Goal: Information Seeking & Learning: Learn about a topic

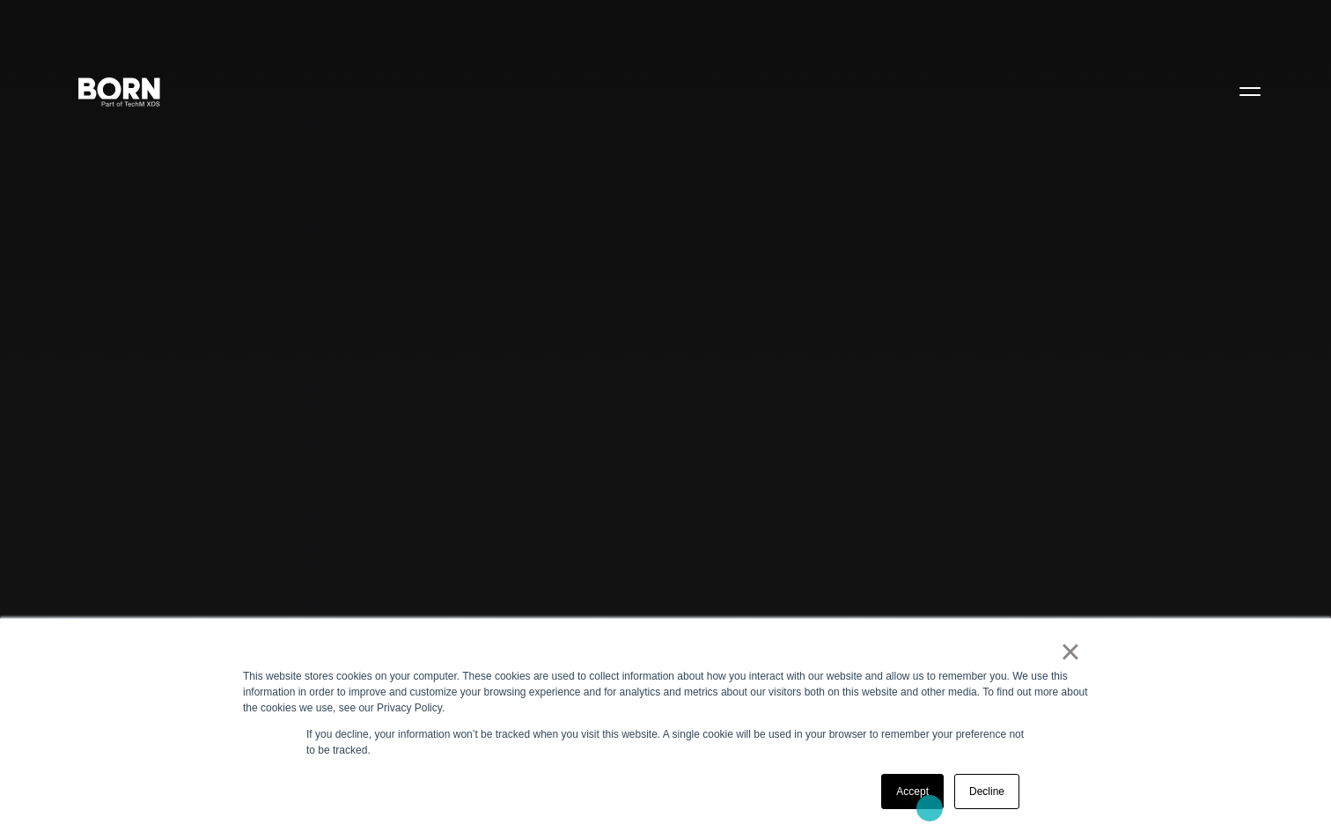
click at [917, 799] on link "Accept" at bounding box center [912, 791] width 63 height 35
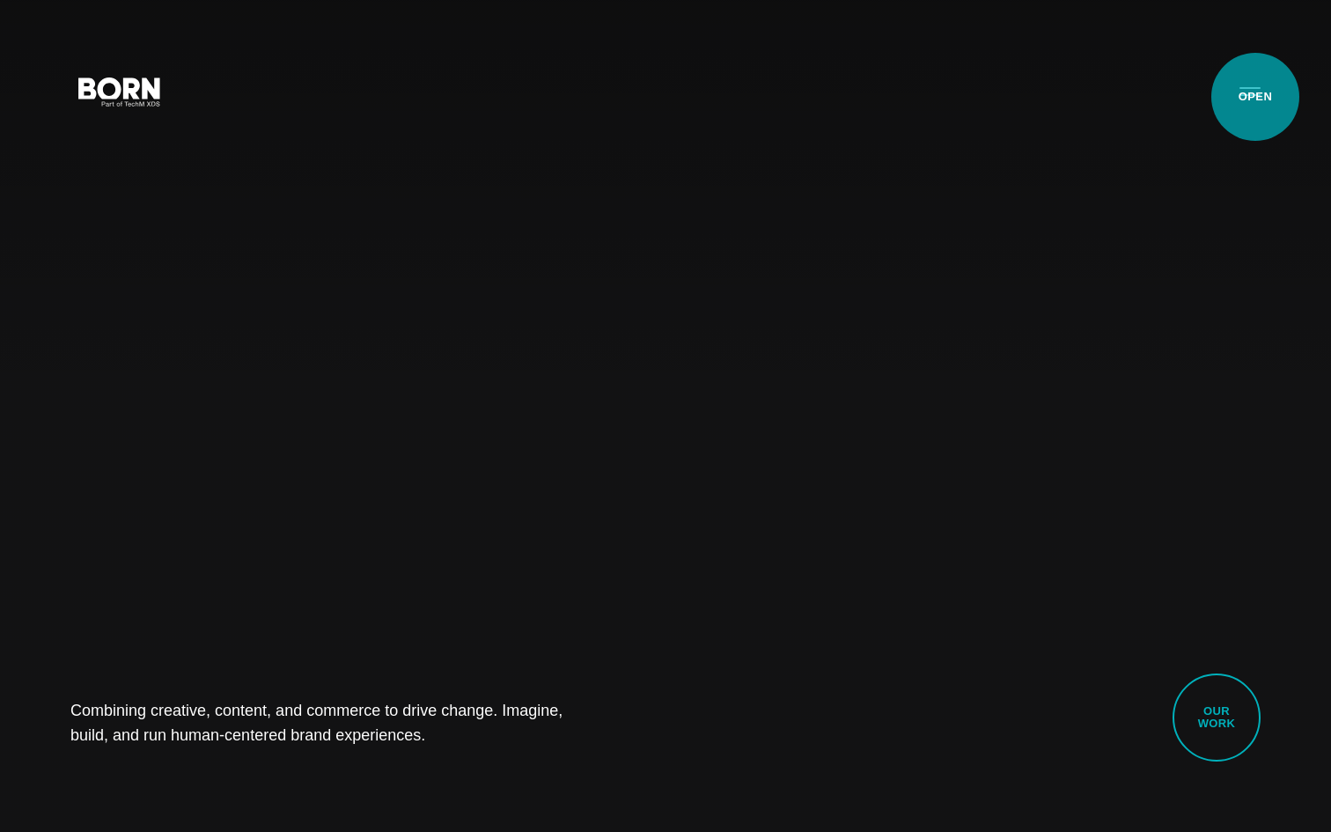
click at [1254, 98] on button "Primary Menu" at bounding box center [1250, 90] width 42 height 37
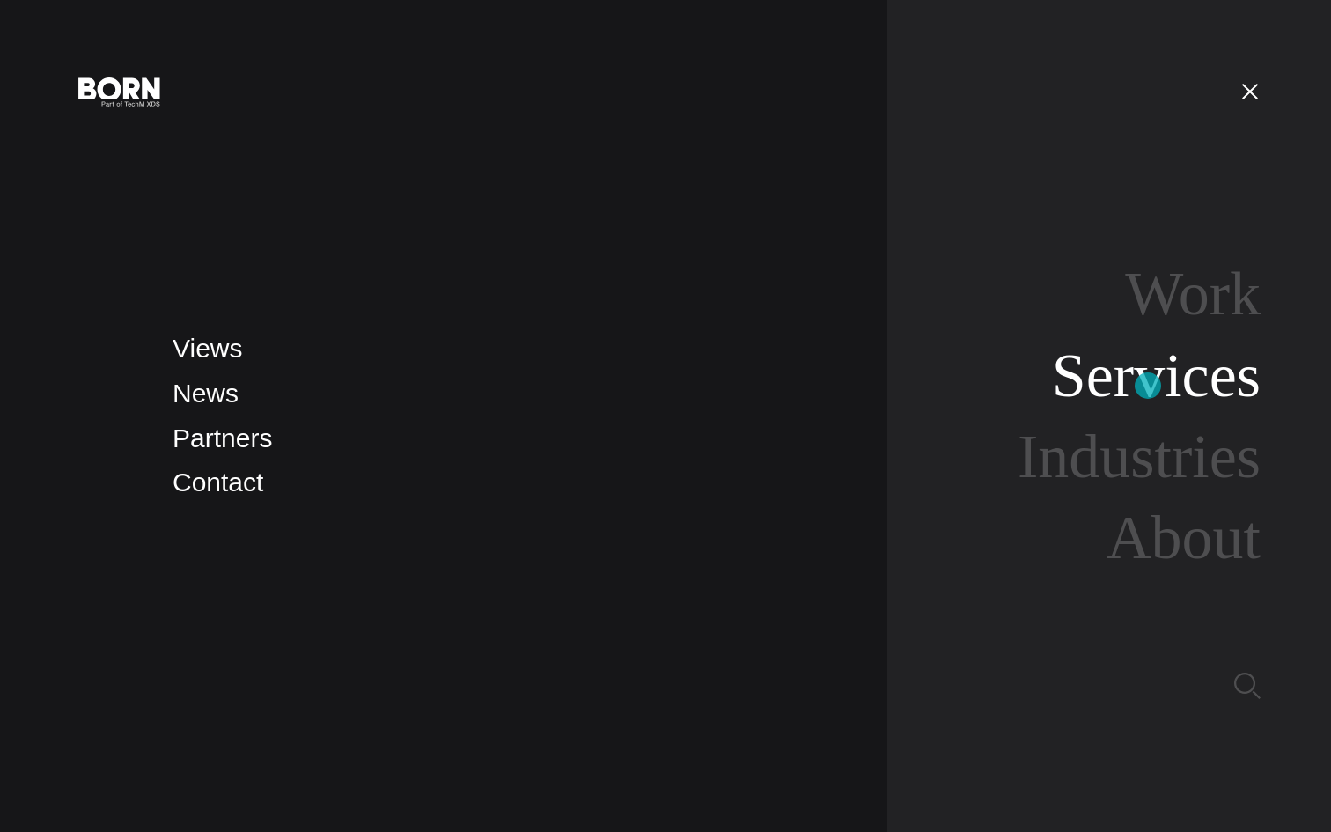
click at [1148, 386] on link "Services" at bounding box center [1156, 376] width 209 height 68
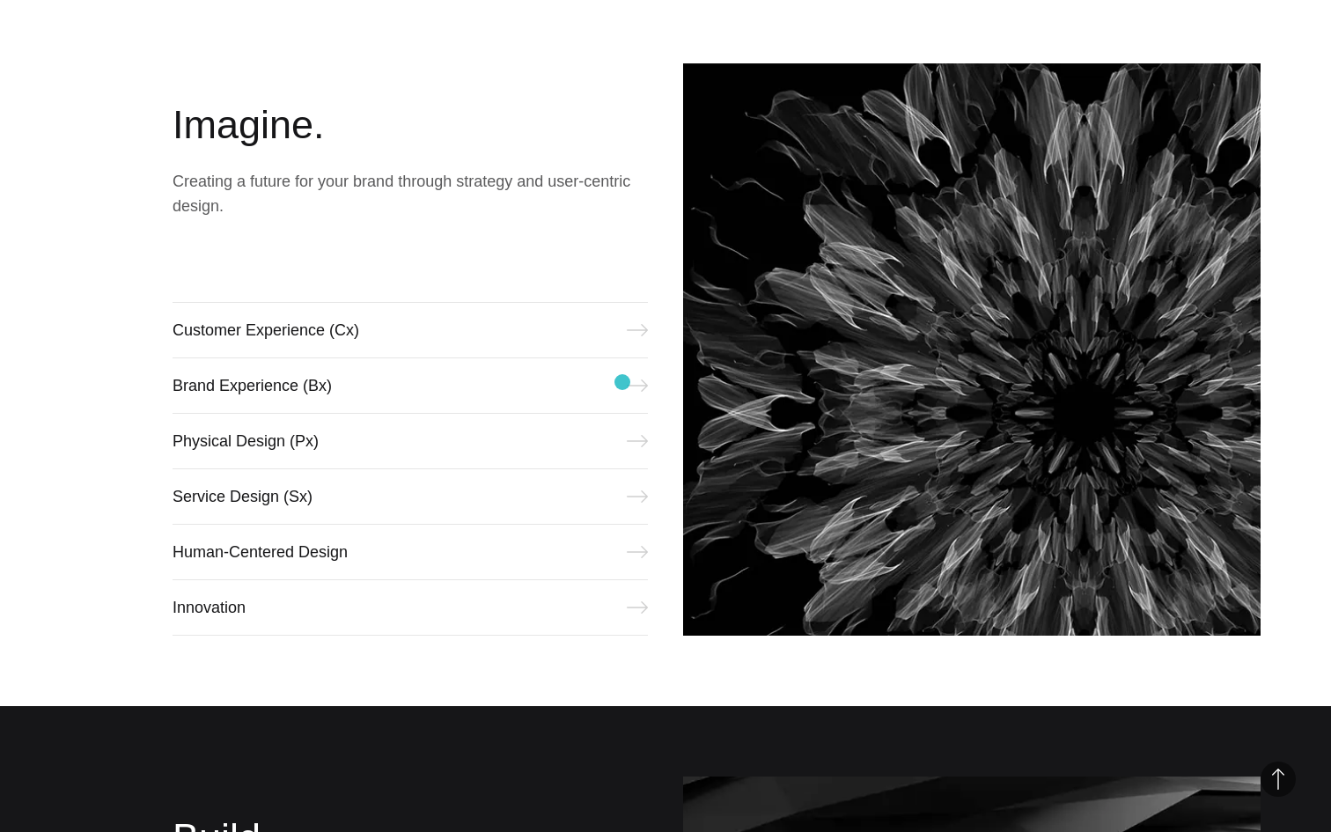
scroll to position [918, 0]
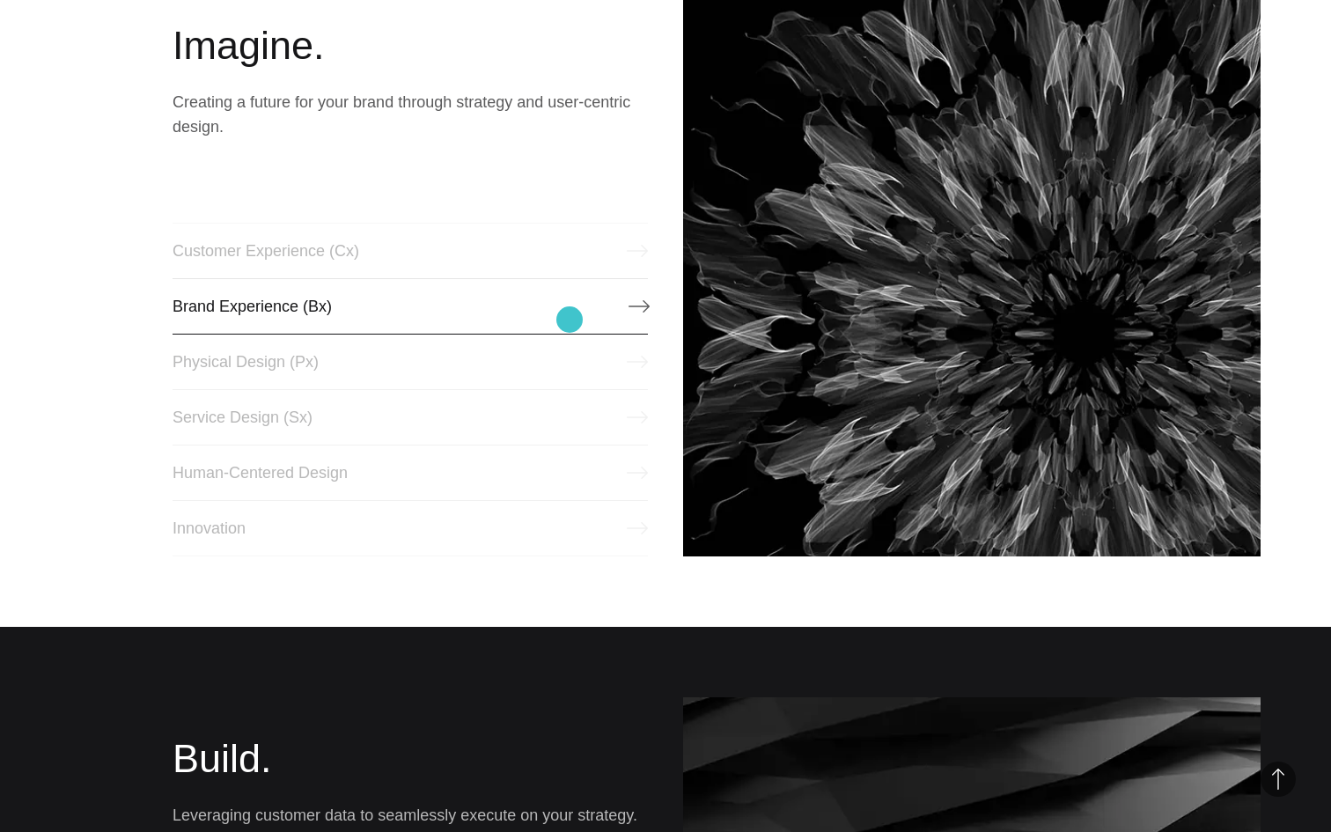
click at [570, 320] on link "Brand Experience (Bx)" at bounding box center [410, 306] width 475 height 56
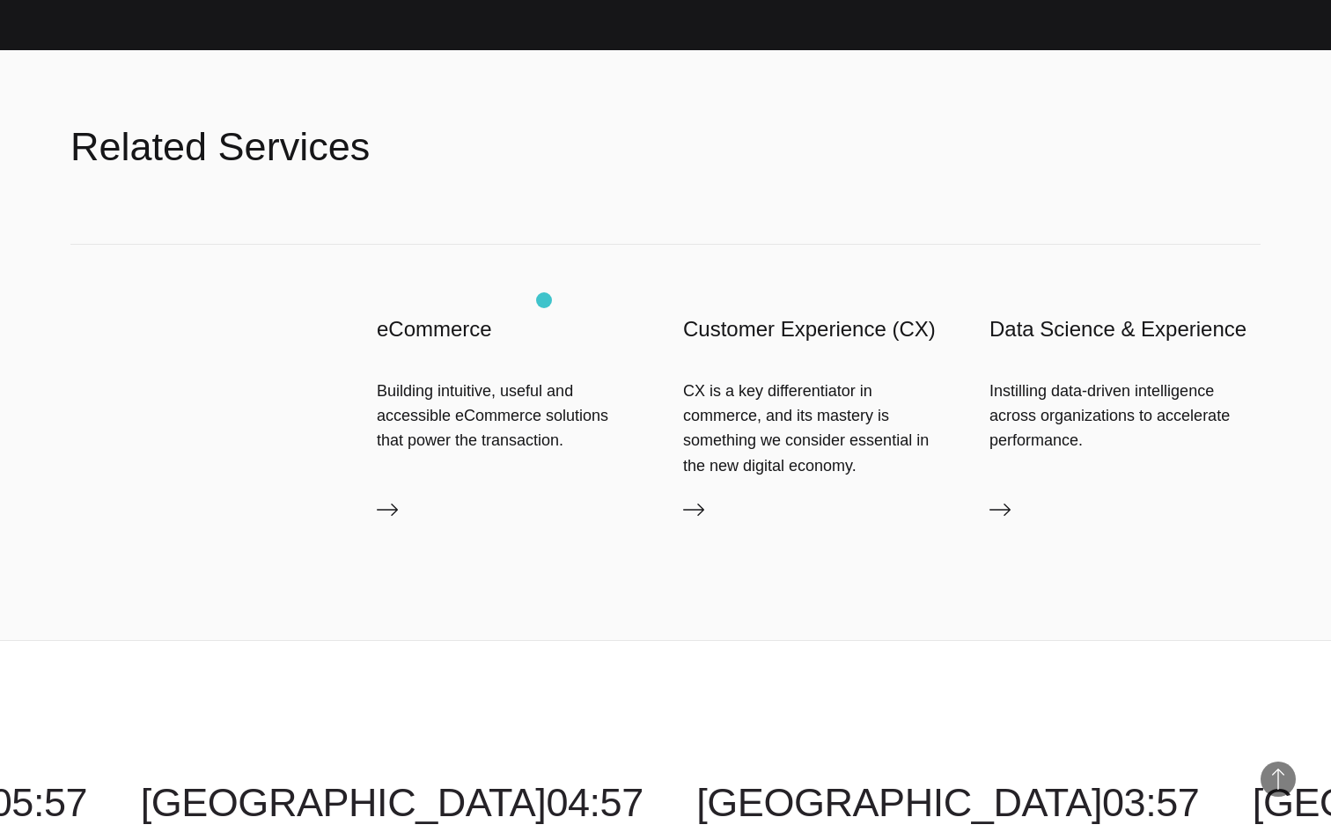
scroll to position [2909, 0]
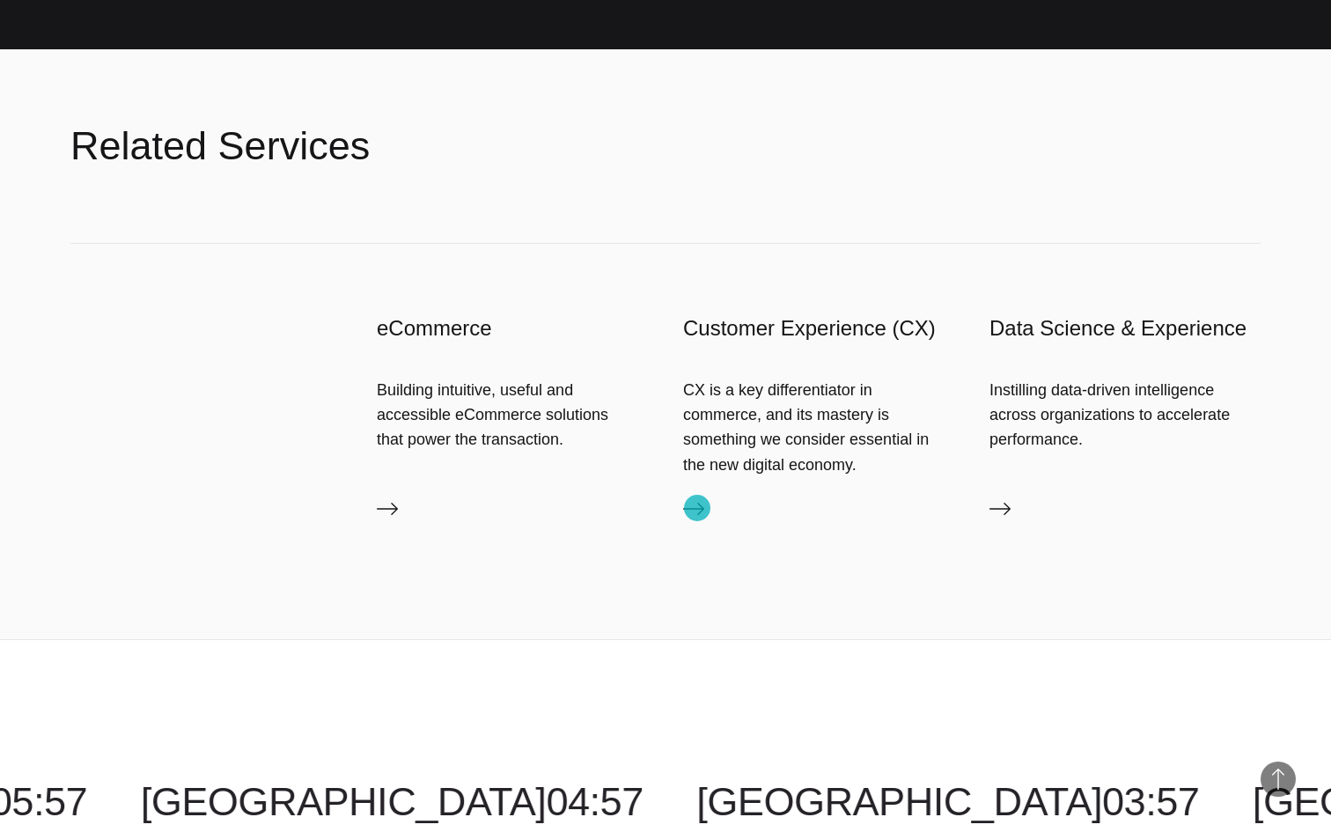
click at [697, 508] on icon at bounding box center [693, 508] width 21 height 21
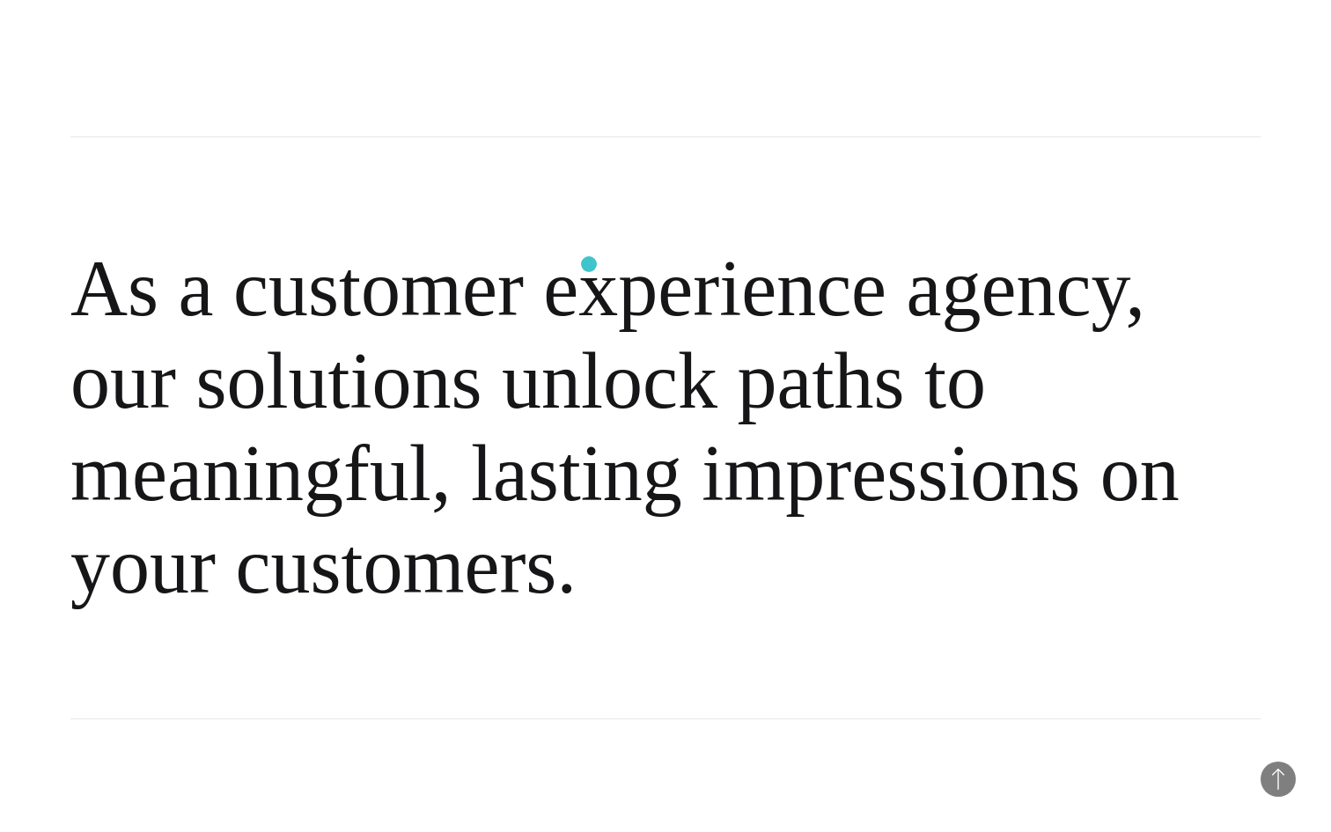
scroll to position [1255, 0]
